Goal: Find specific page/section: Find specific page/section

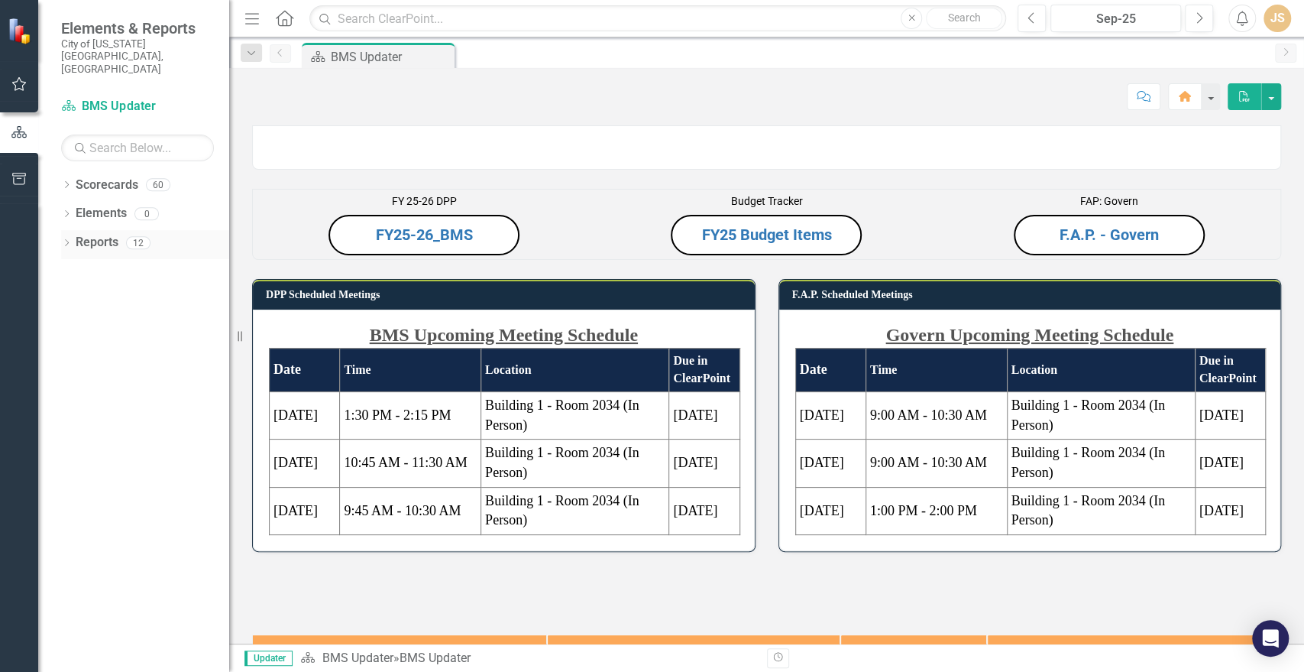
click at [70, 240] on icon "Dropdown" at bounding box center [66, 244] width 11 height 8
click at [125, 374] on link "Measure Measures" at bounding box center [121, 383] width 76 height 18
click at [122, 374] on link "Measure Measures" at bounding box center [121, 383] width 76 height 18
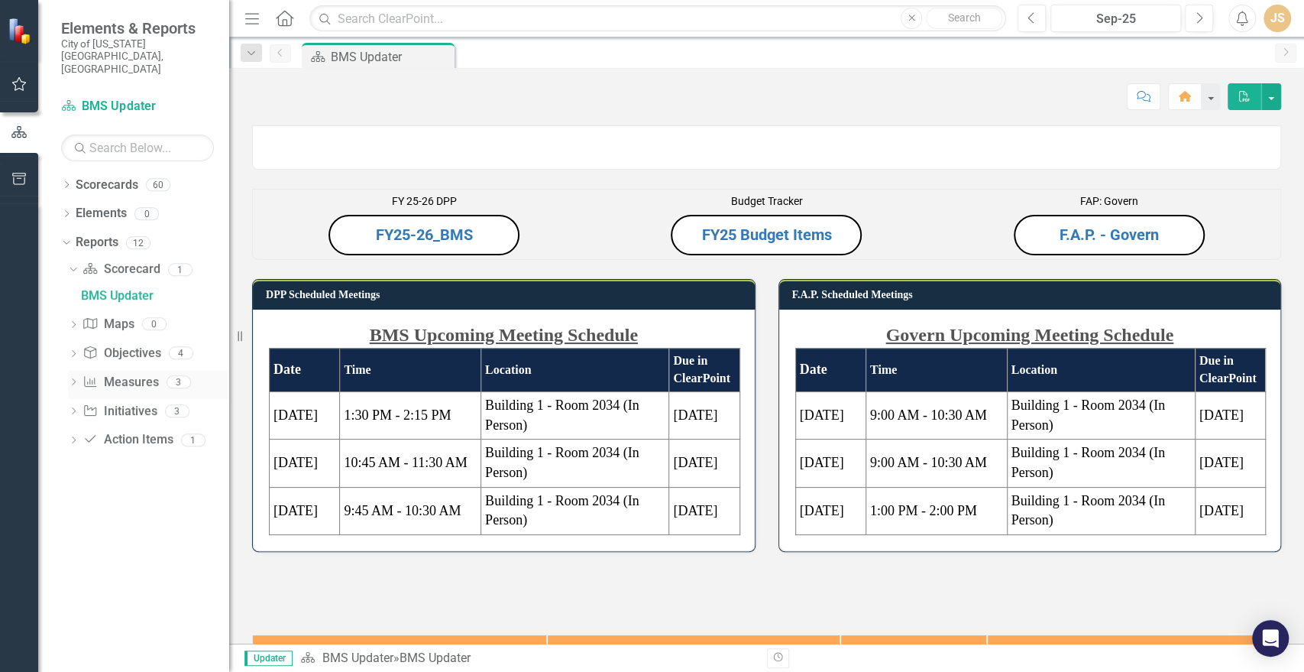
click at [187, 375] on div "3" at bounding box center [179, 381] width 24 height 13
click at [122, 374] on link "Measure Measures" at bounding box center [121, 383] width 76 height 18
click at [70, 379] on icon "Dropdown" at bounding box center [73, 383] width 11 height 8
click at [87, 376] on div "Measures" at bounding box center [155, 383] width 148 height 14
